Goal: Information Seeking & Learning: Find specific fact

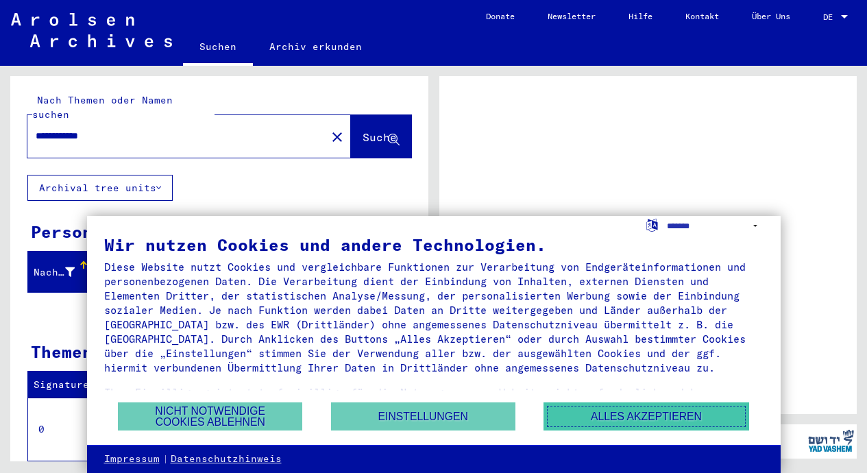
click at [651, 419] on button "Alles akzeptieren" at bounding box center [646, 416] width 206 height 28
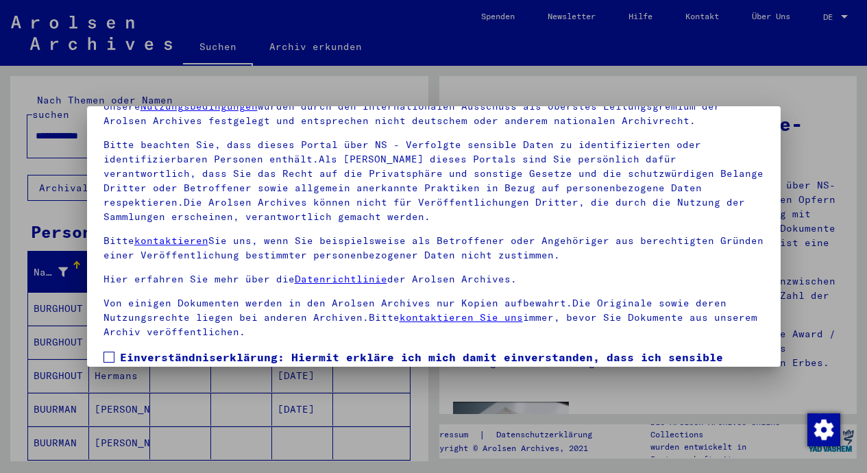
scroll to position [116, 0]
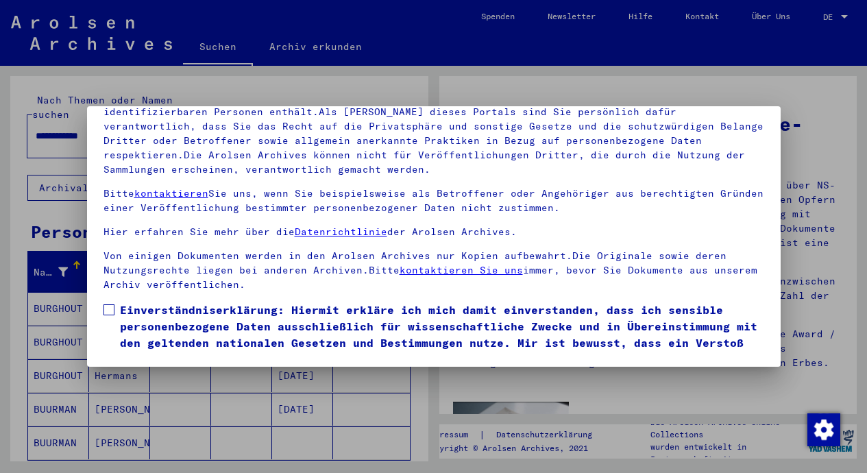
click at [107, 312] on span at bounding box center [108, 309] width 11 height 11
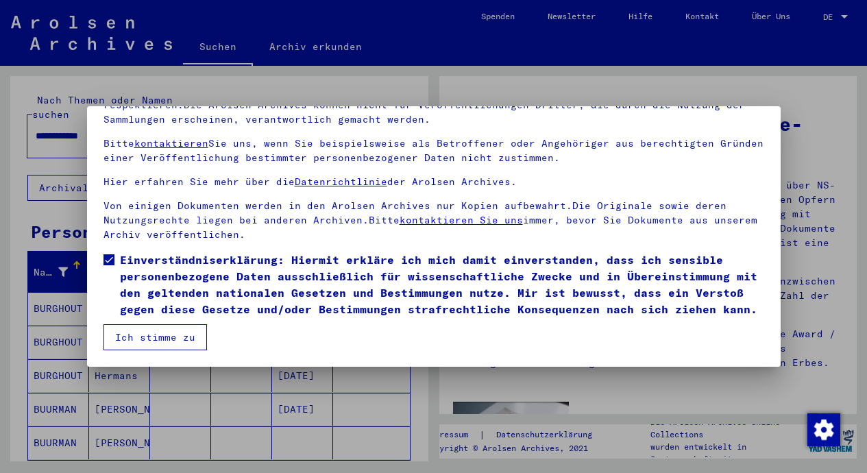
click at [159, 336] on button "Ich stimme zu" at bounding box center [154, 337] width 103 height 26
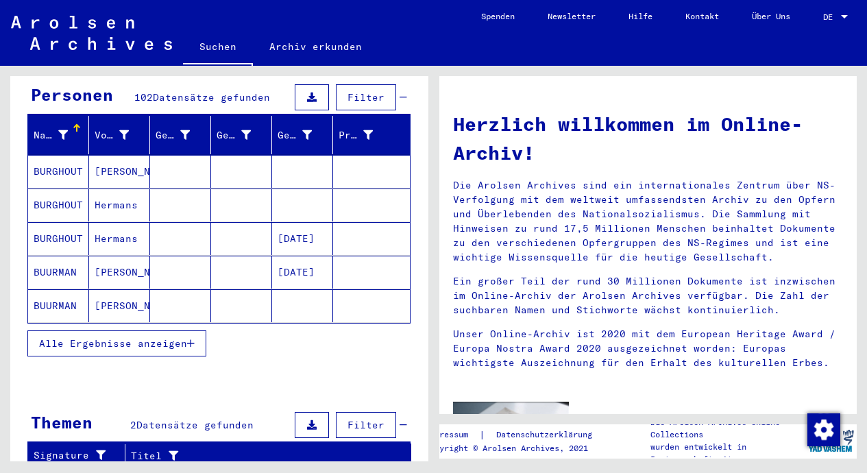
scroll to position [0, 0]
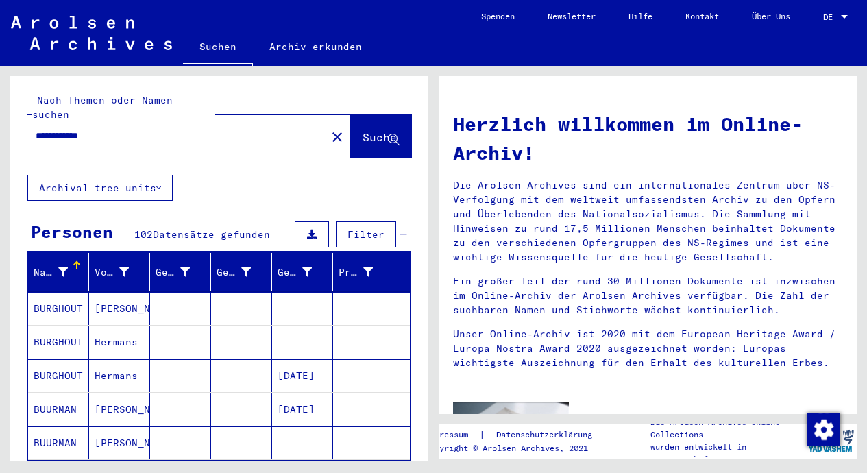
drag, startPoint x: 114, startPoint y: 122, endPoint x: 27, endPoint y: 120, distance: 87.0
click at [27, 121] on div "**********" at bounding box center [168, 136] width 282 height 31
type input "**********"
click at [362, 130] on span "Suche" at bounding box center [379, 137] width 34 height 14
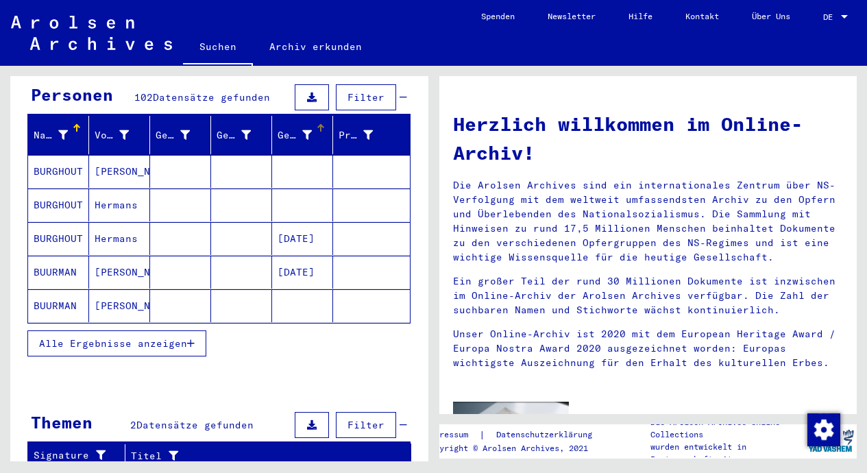
scroll to position [274, 0]
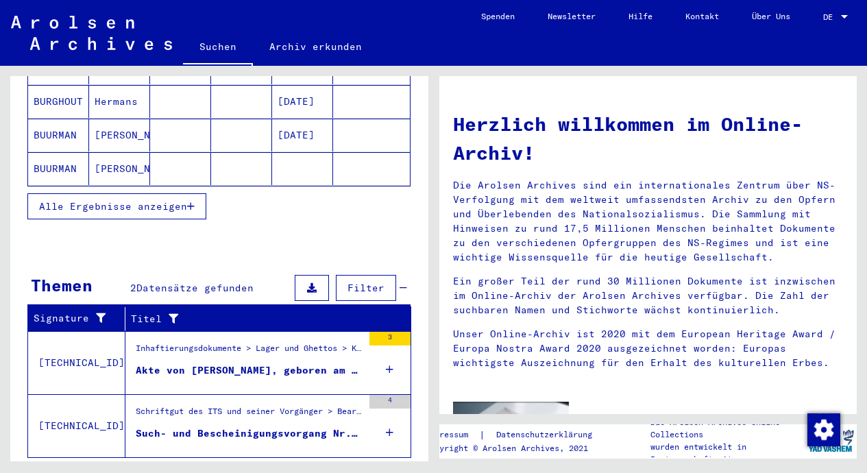
click at [237, 363] on div "Akte von [PERSON_NAME], geboren am [DEMOGRAPHIC_DATA]" at bounding box center [249, 370] width 227 height 14
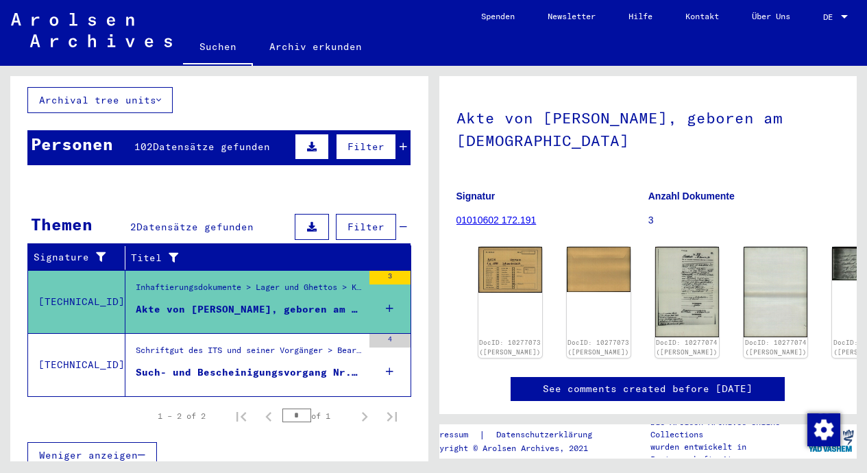
scroll to position [137, 0]
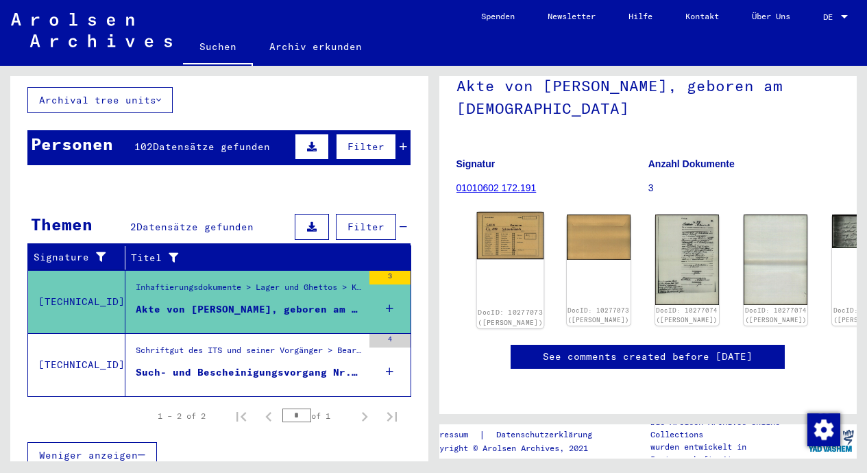
click at [492, 308] on link "DocID: 10277073 ([PERSON_NAME])" at bounding box center [510, 317] width 65 height 18
